Goal: Task Accomplishment & Management: Manage account settings

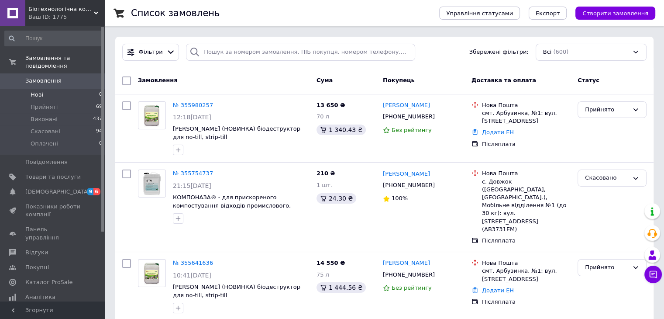
click at [48, 89] on li "Нові 0" at bounding box center [53, 95] width 107 height 12
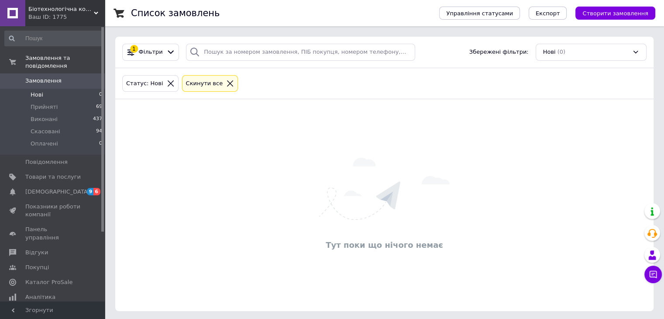
click at [37, 91] on span "Нові" at bounding box center [37, 95] width 13 height 8
click at [38, 91] on span "Нові" at bounding box center [37, 95] width 13 height 8
click at [39, 91] on span "Нові" at bounding box center [37, 95] width 13 height 8
click at [28, 89] on li "Нові 0" at bounding box center [53, 95] width 107 height 12
click at [42, 91] on span "Нові" at bounding box center [37, 95] width 13 height 8
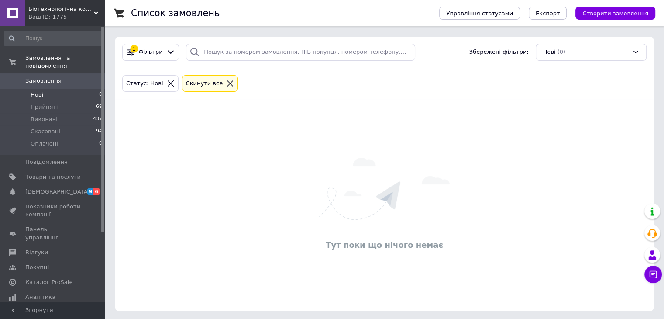
click at [57, 77] on span "Замовлення" at bounding box center [43, 81] width 36 height 8
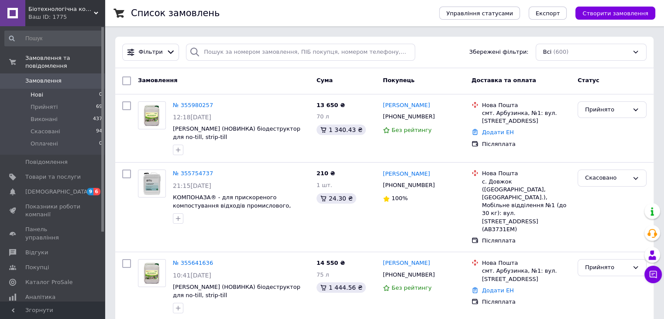
click at [34, 91] on span "Нові" at bounding box center [37, 95] width 13 height 8
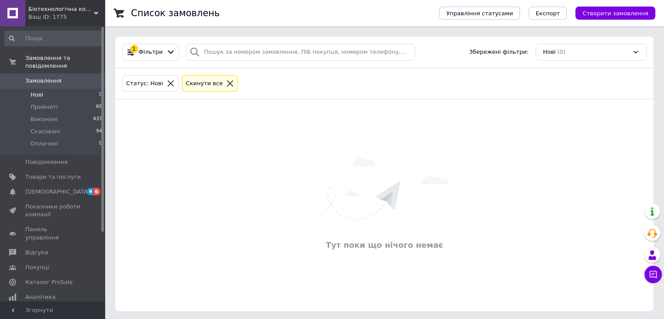
click at [45, 73] on link "Замовлення 0" at bounding box center [53, 80] width 107 height 15
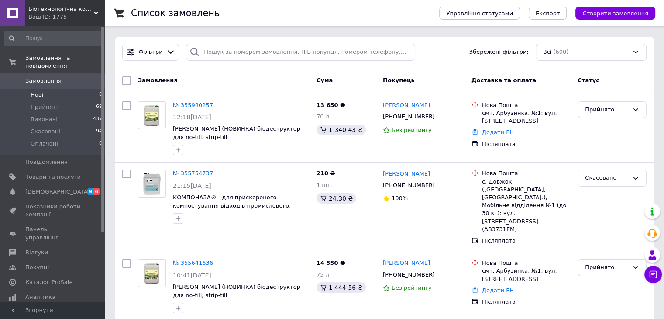
click at [41, 89] on li "Нові 0" at bounding box center [53, 95] width 107 height 12
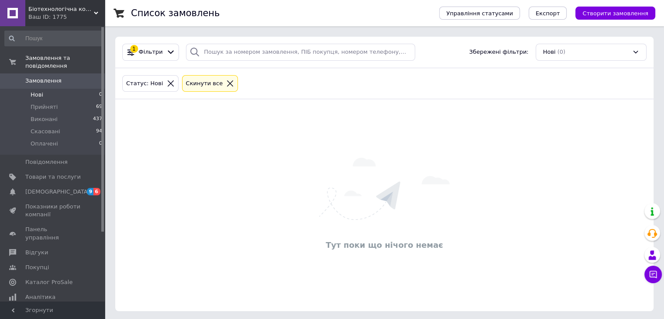
click at [43, 89] on li "Нові 0" at bounding box center [53, 95] width 107 height 12
click at [34, 77] on span "Замовлення" at bounding box center [43, 81] width 36 height 8
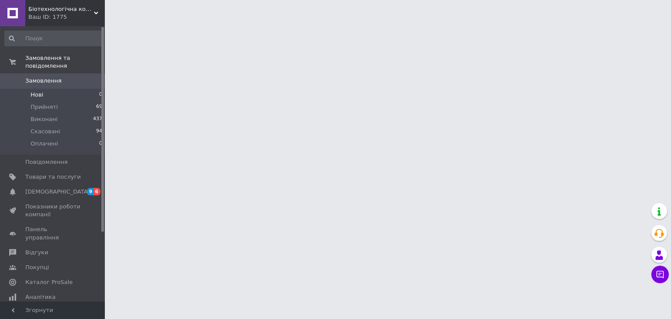
click at [32, 91] on span "Нові" at bounding box center [37, 95] width 13 height 8
click at [40, 103] on span "Прийняті" at bounding box center [44, 107] width 27 height 8
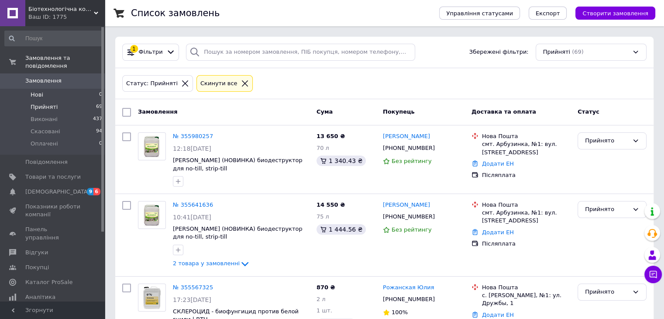
click at [45, 89] on li "Нові 0" at bounding box center [53, 95] width 107 height 12
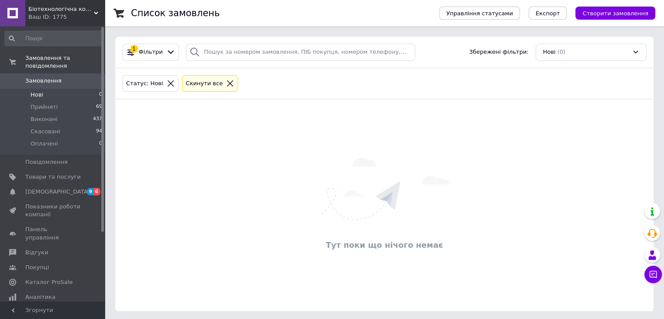
click at [58, 89] on li "Нові 0" at bounding box center [53, 95] width 107 height 12
